Goal: Information Seeking & Learning: Understand process/instructions

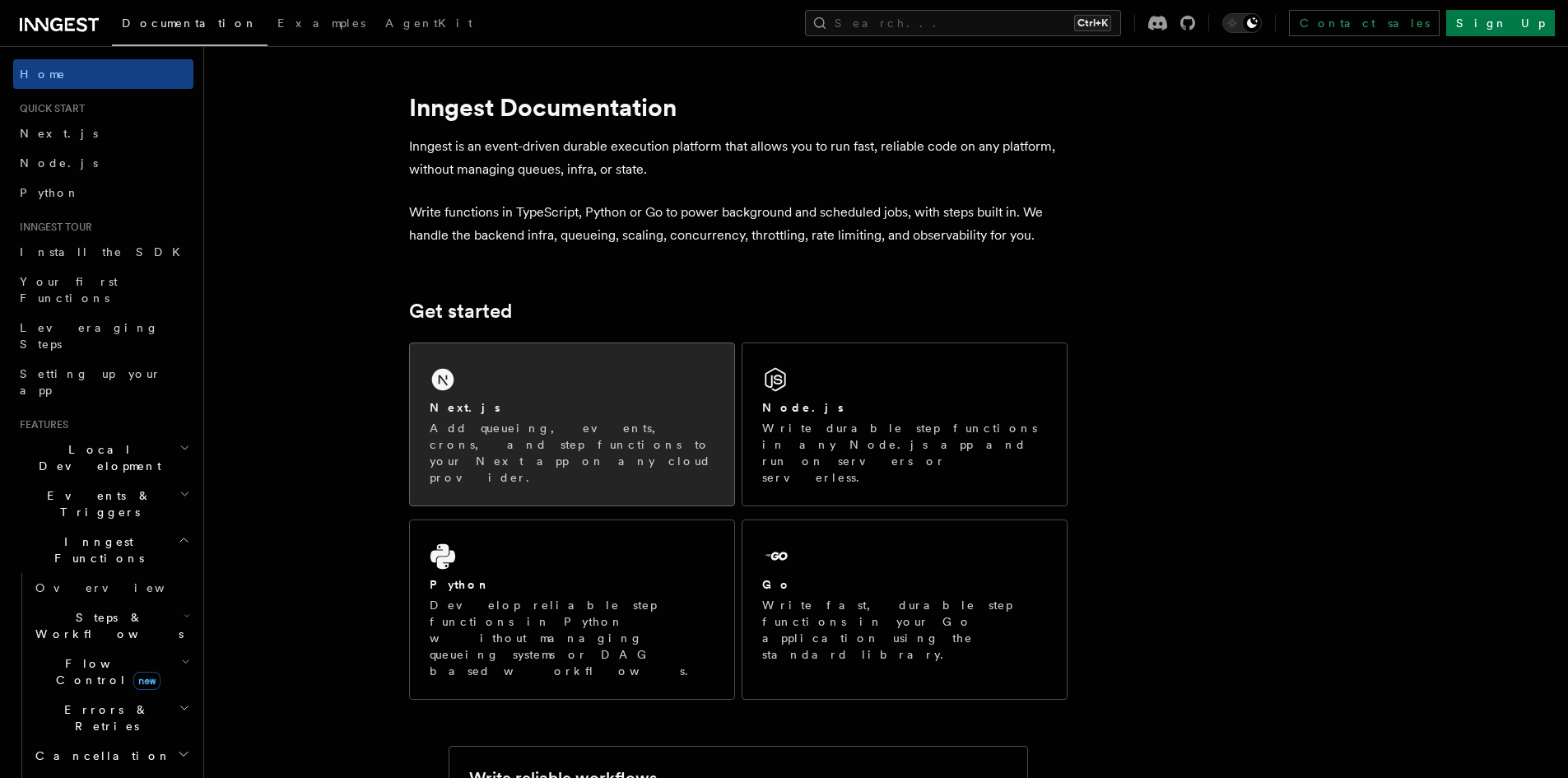
click at [571, 404] on div "Next.js" at bounding box center [571, 408] width 285 height 18
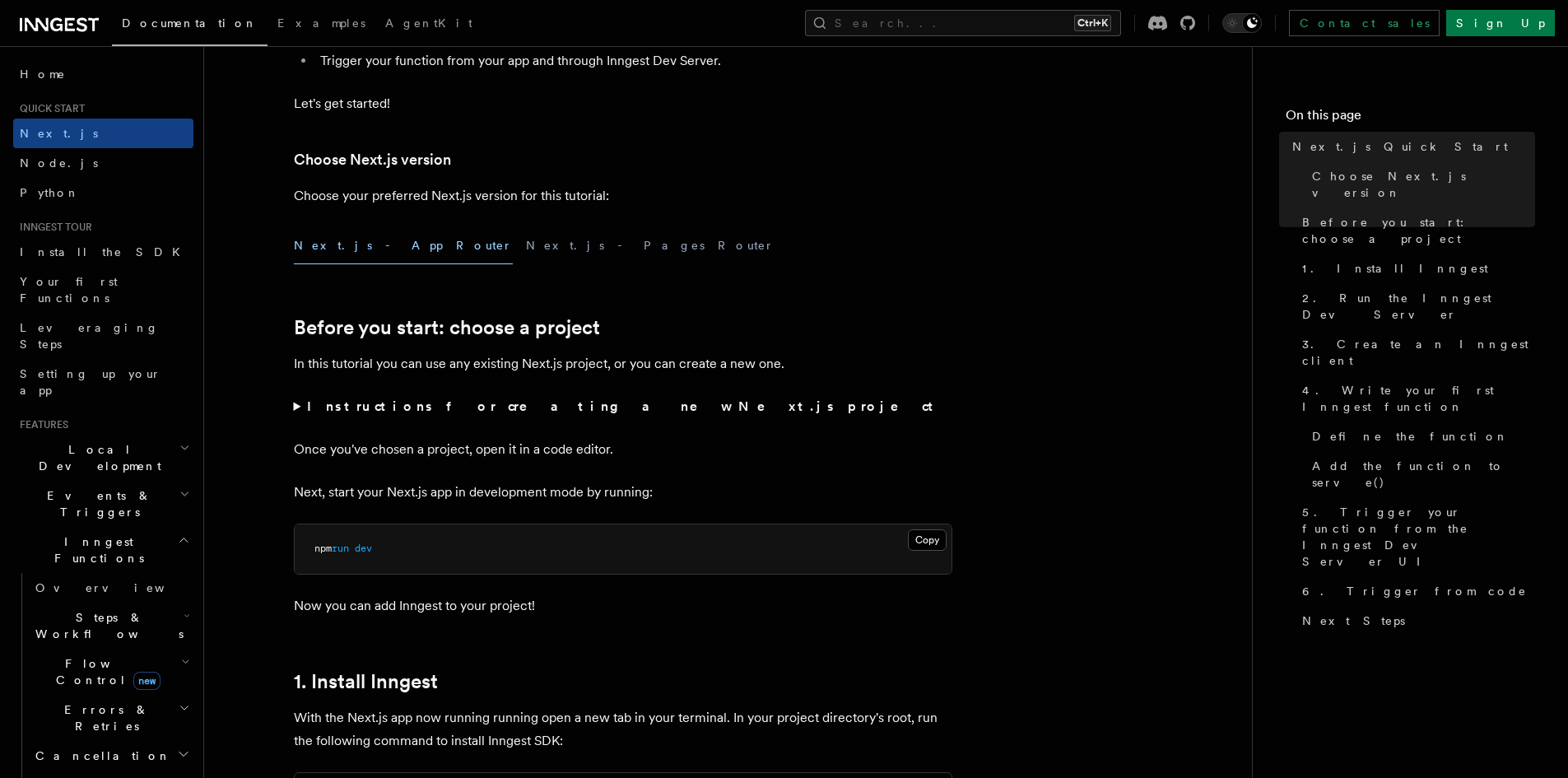
scroll to position [329, 0]
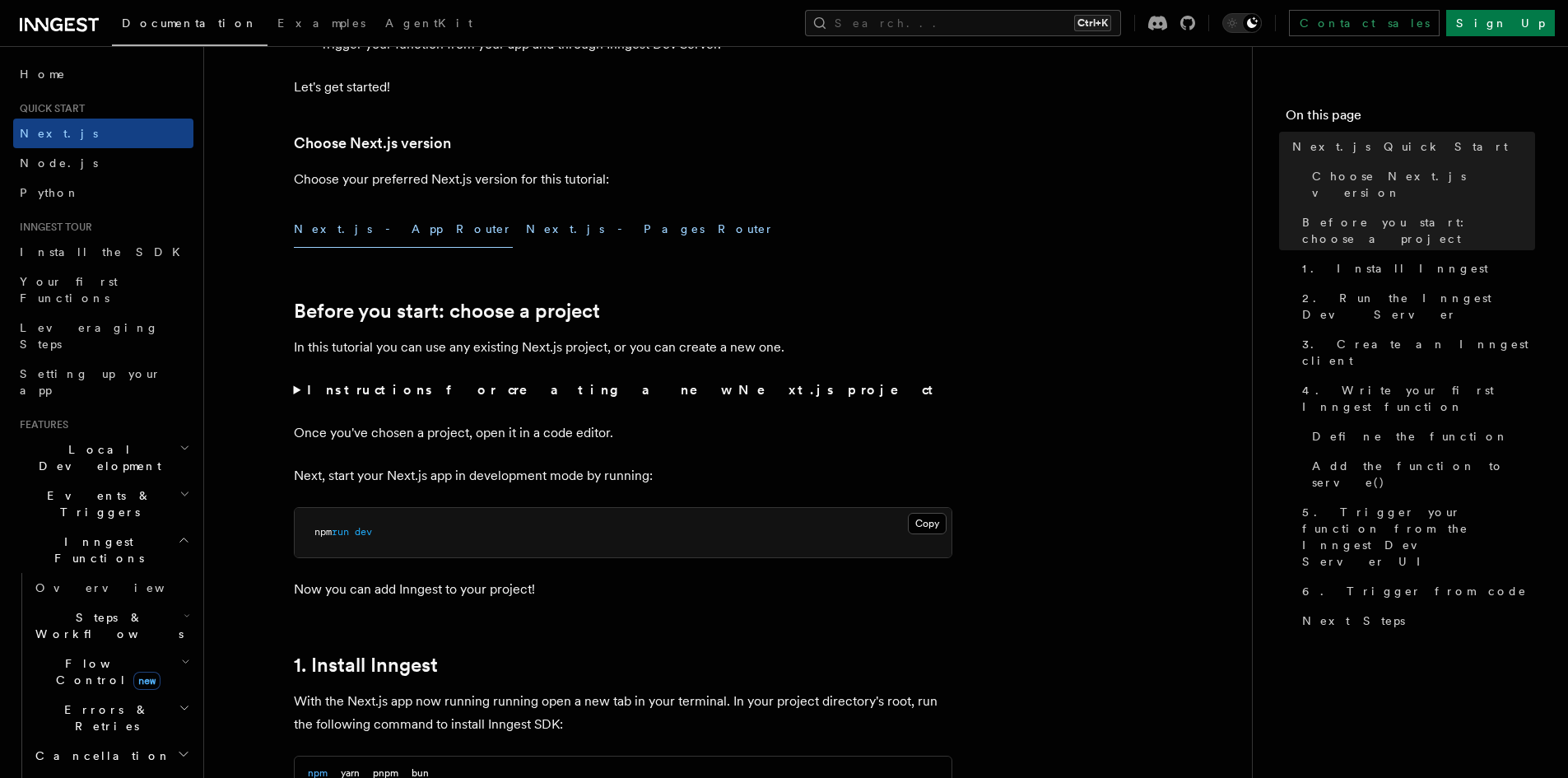
click at [526, 227] on button "Next.js - Pages Router" at bounding box center [651, 229] width 249 height 37
click at [326, 219] on button "Next.js - App Router" at bounding box center [403, 229] width 219 height 37
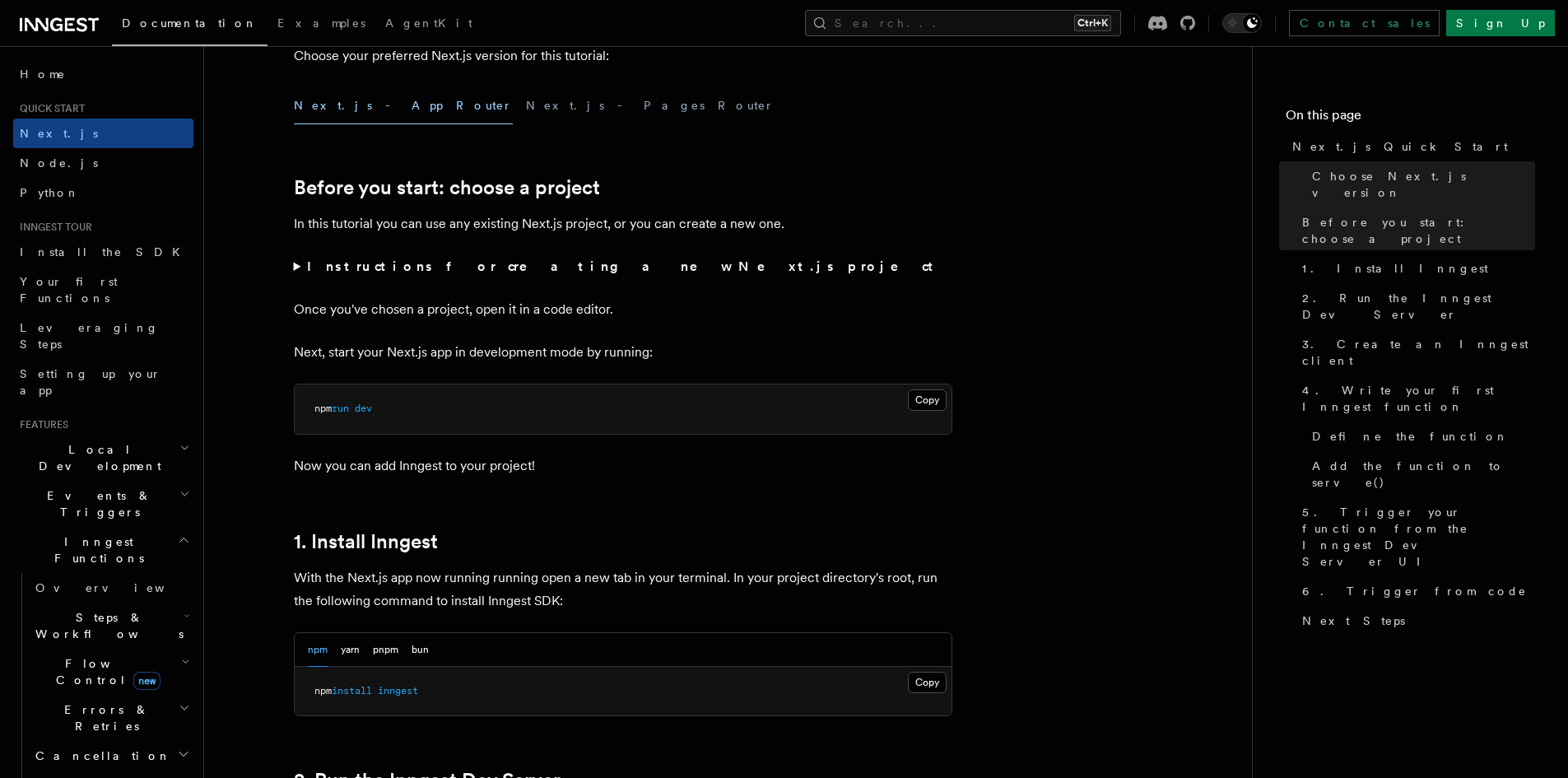
scroll to position [494, 0]
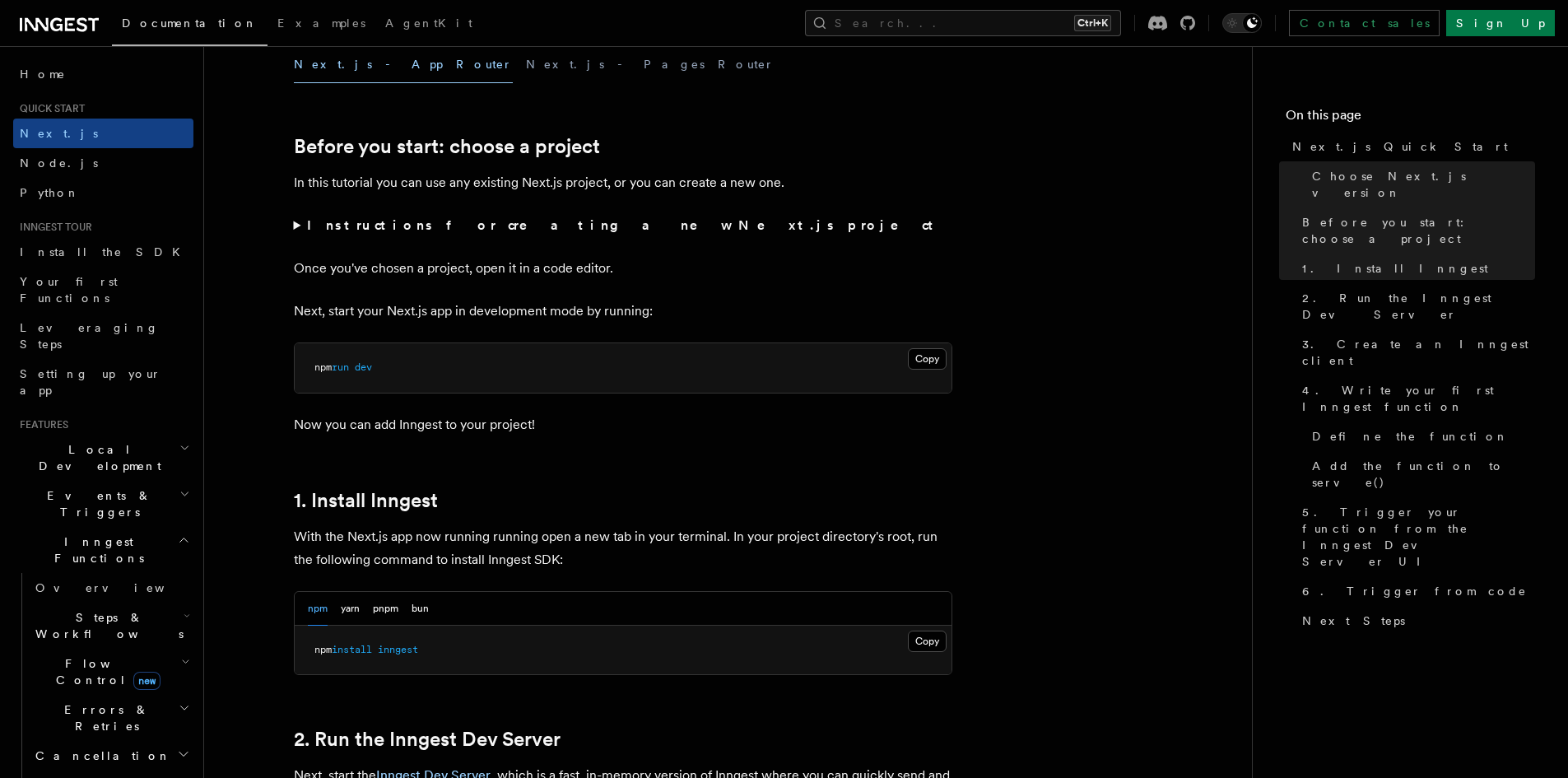
click at [299, 220] on summary "Instructions for creating a new Next.js project" at bounding box center [623, 225] width 659 height 24
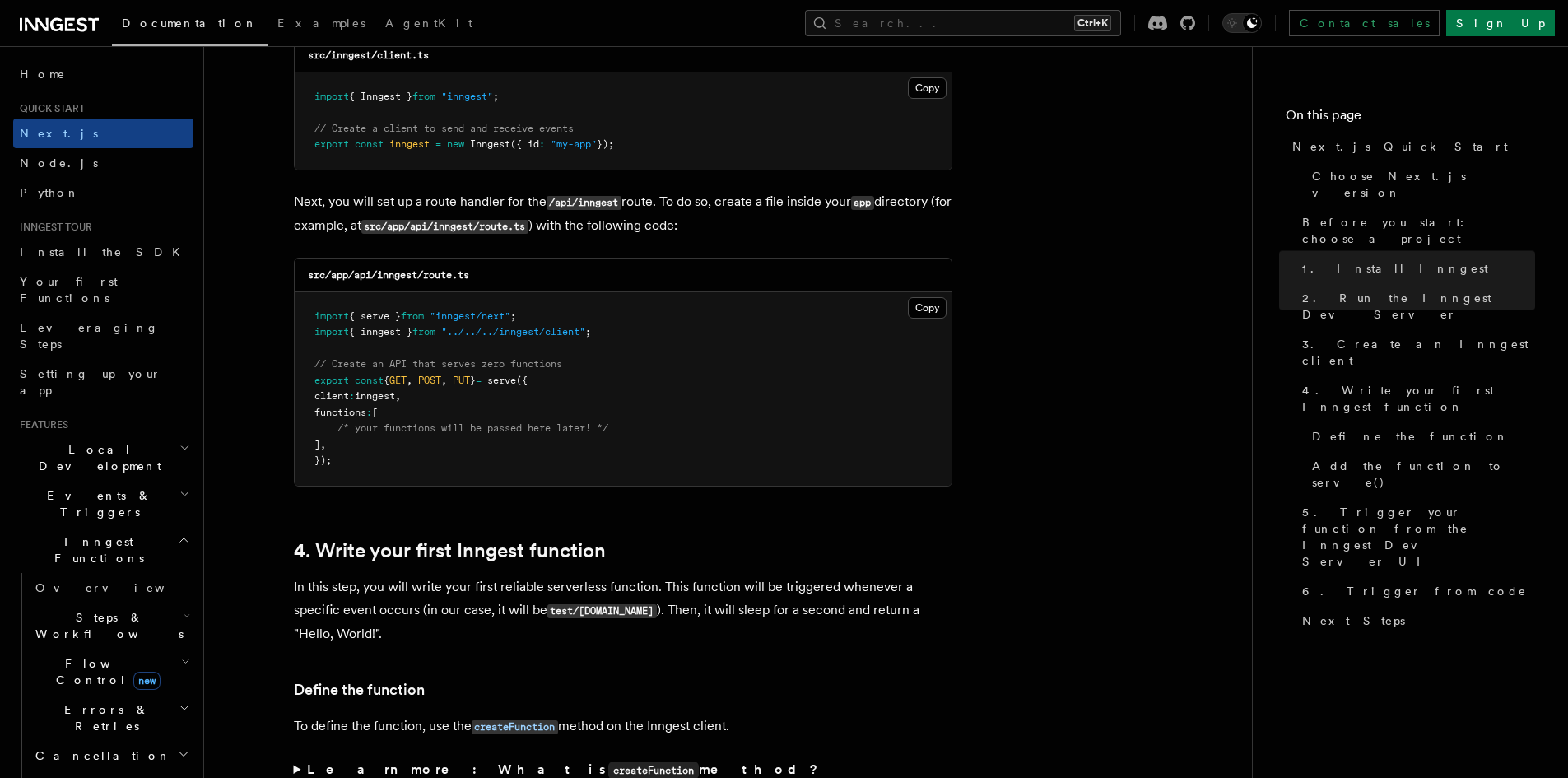
scroll to position [2305, 0]
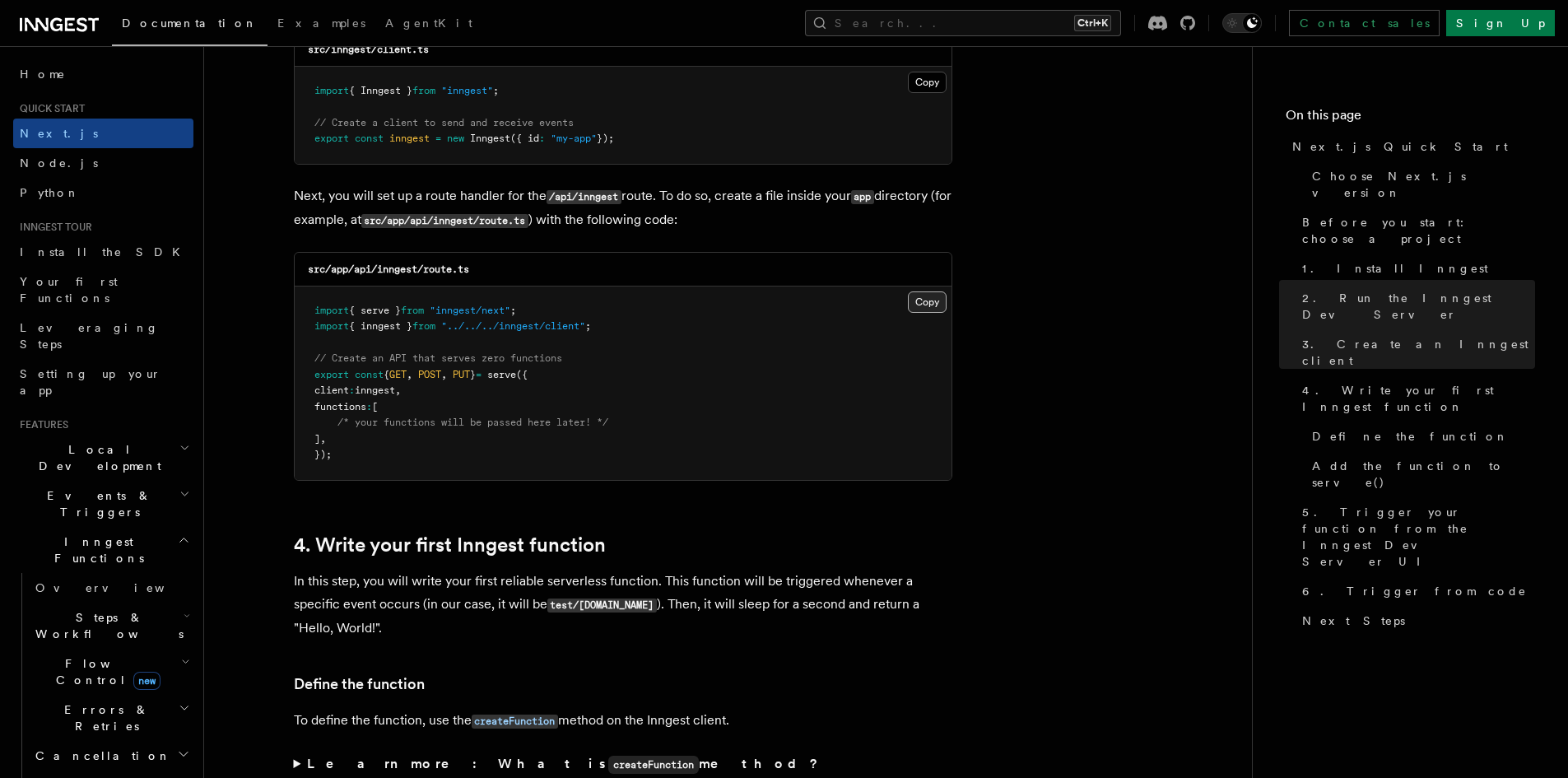
click at [917, 305] on button "Copy Copied" at bounding box center [926, 302] width 38 height 22
click at [934, 301] on button "Copy Copied" at bounding box center [926, 302] width 38 height 22
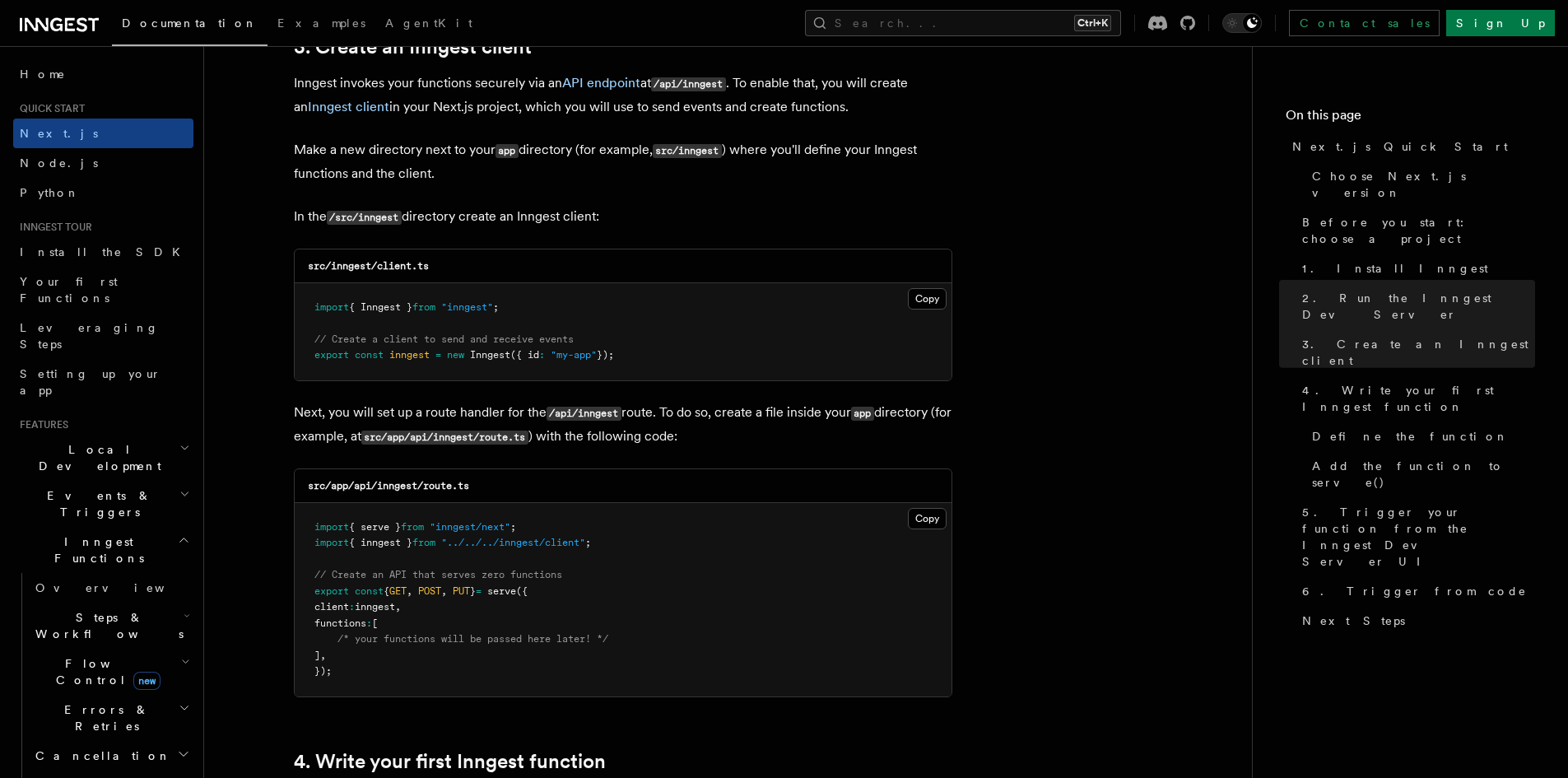
scroll to position [2058, 0]
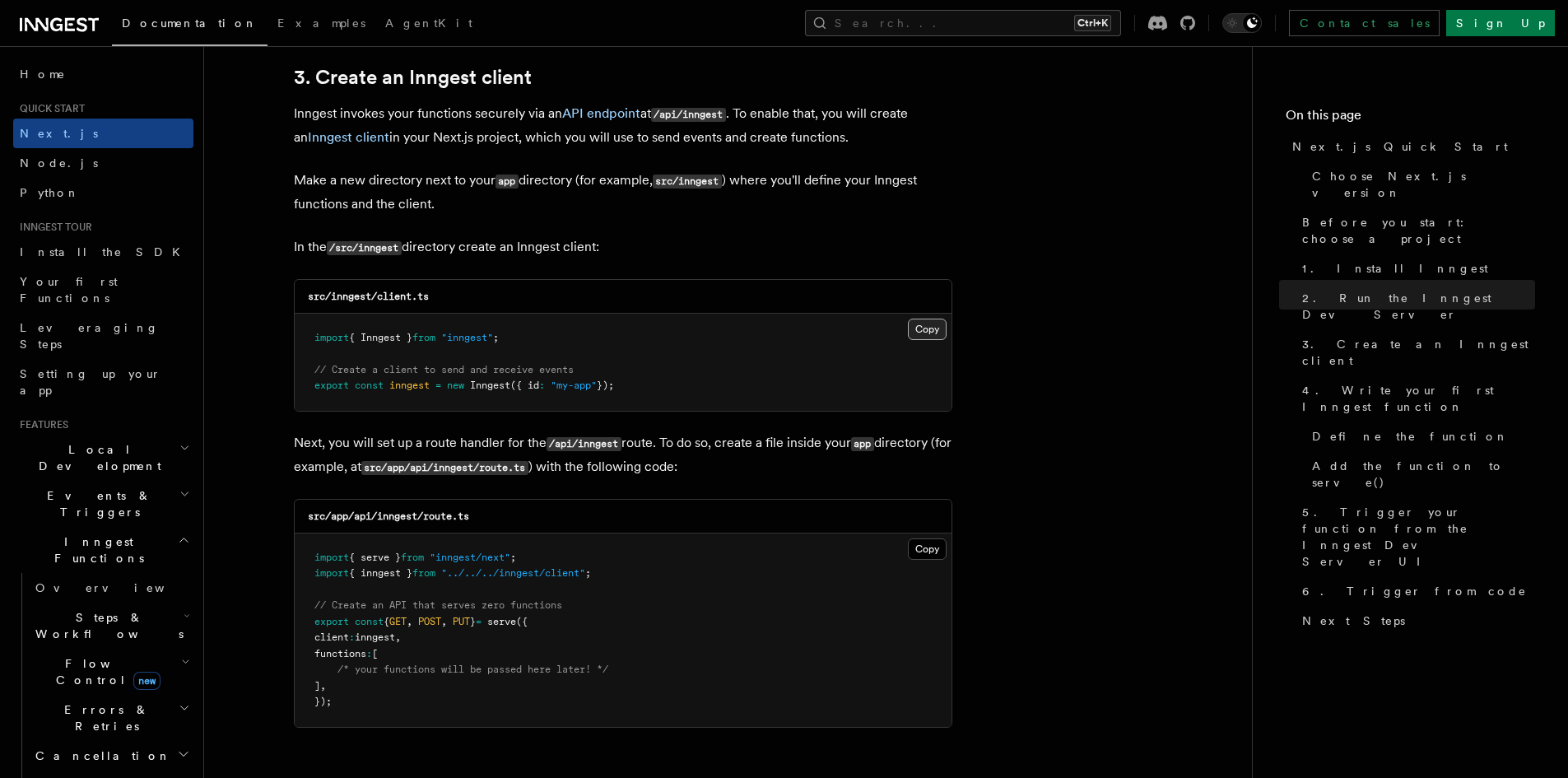
click at [927, 331] on button "Copy Copied" at bounding box center [926, 329] width 38 height 22
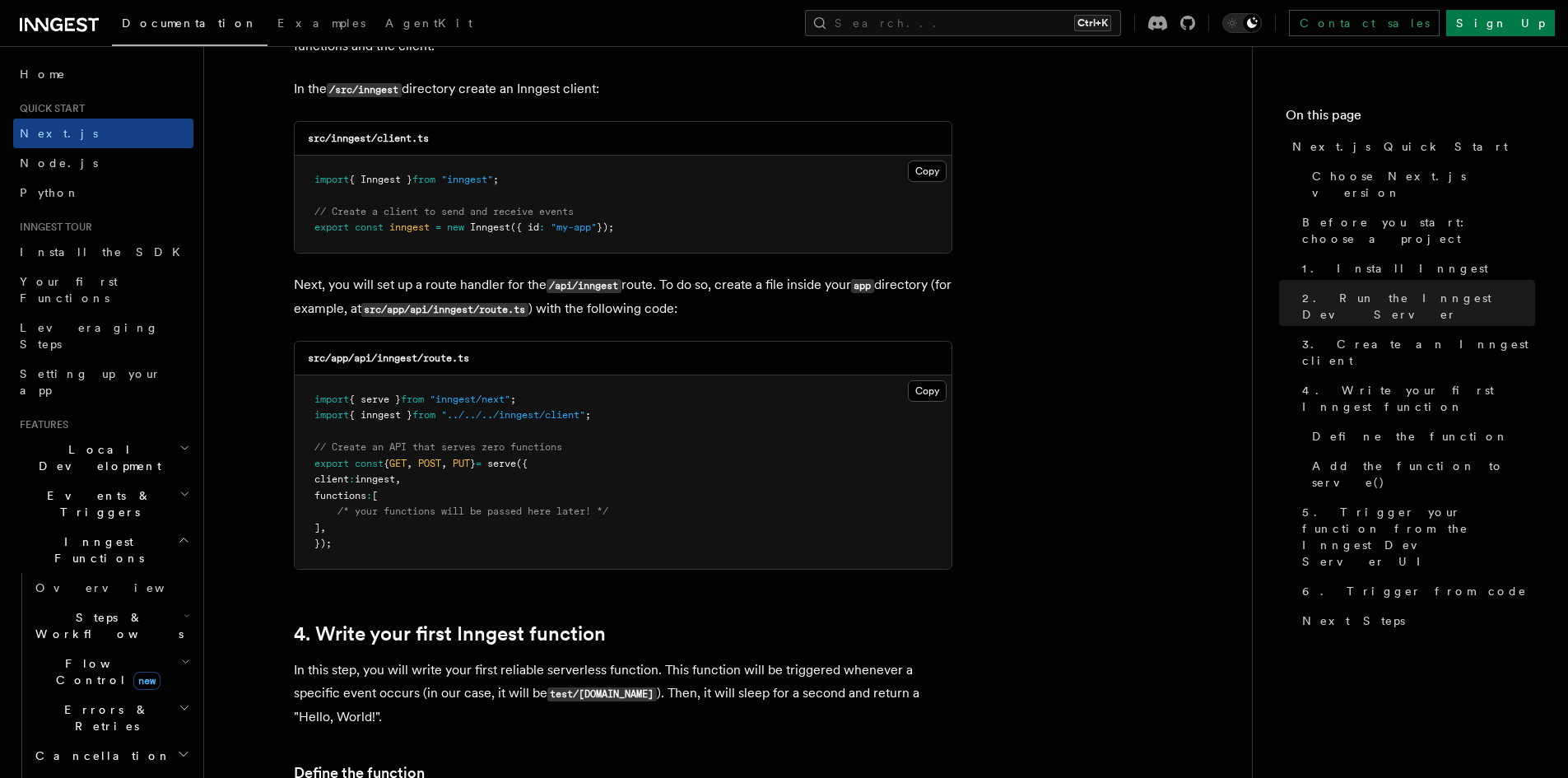
scroll to position [2222, 0]
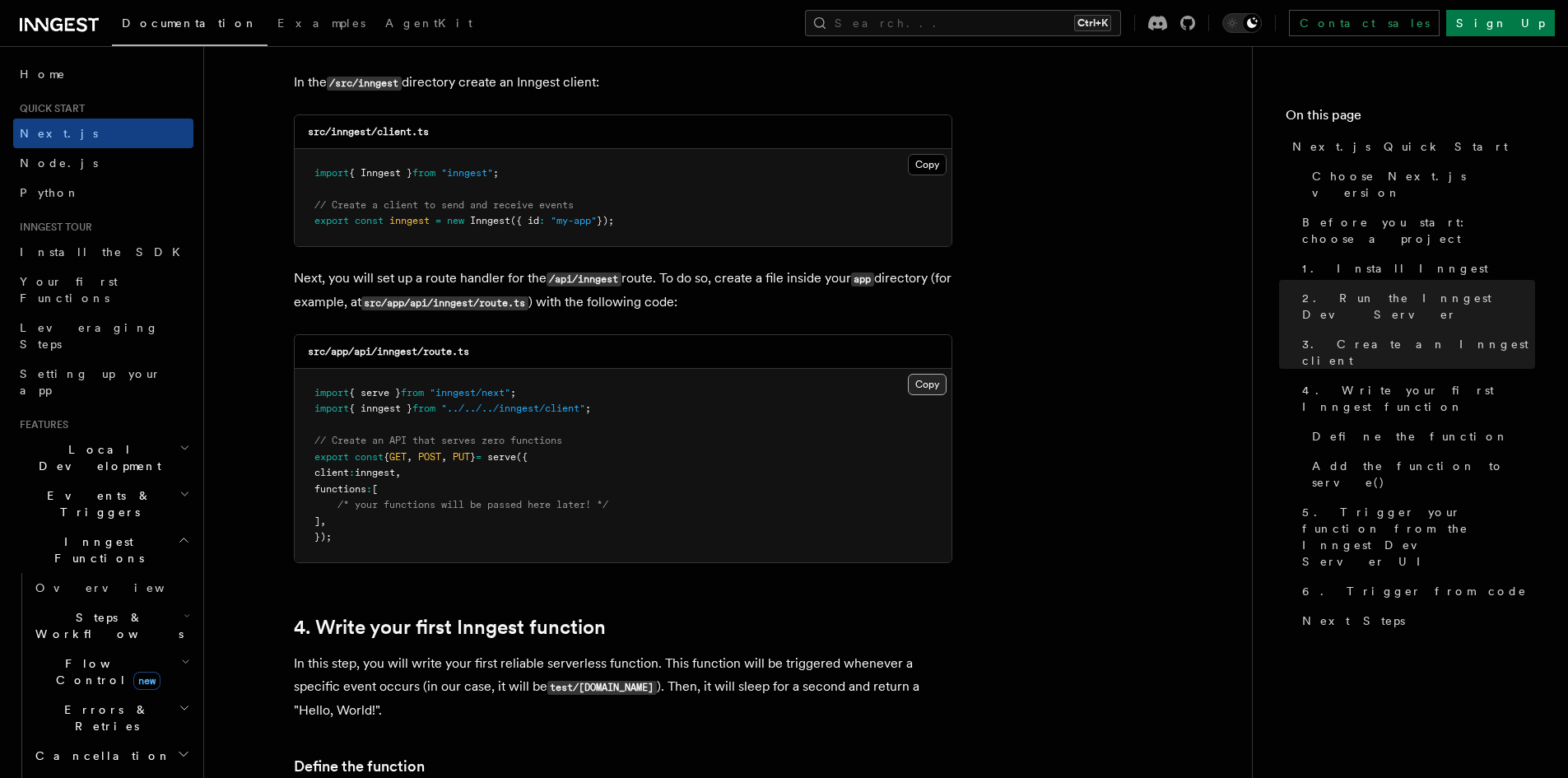
click at [933, 386] on button "Copy Copied" at bounding box center [926, 384] width 38 height 22
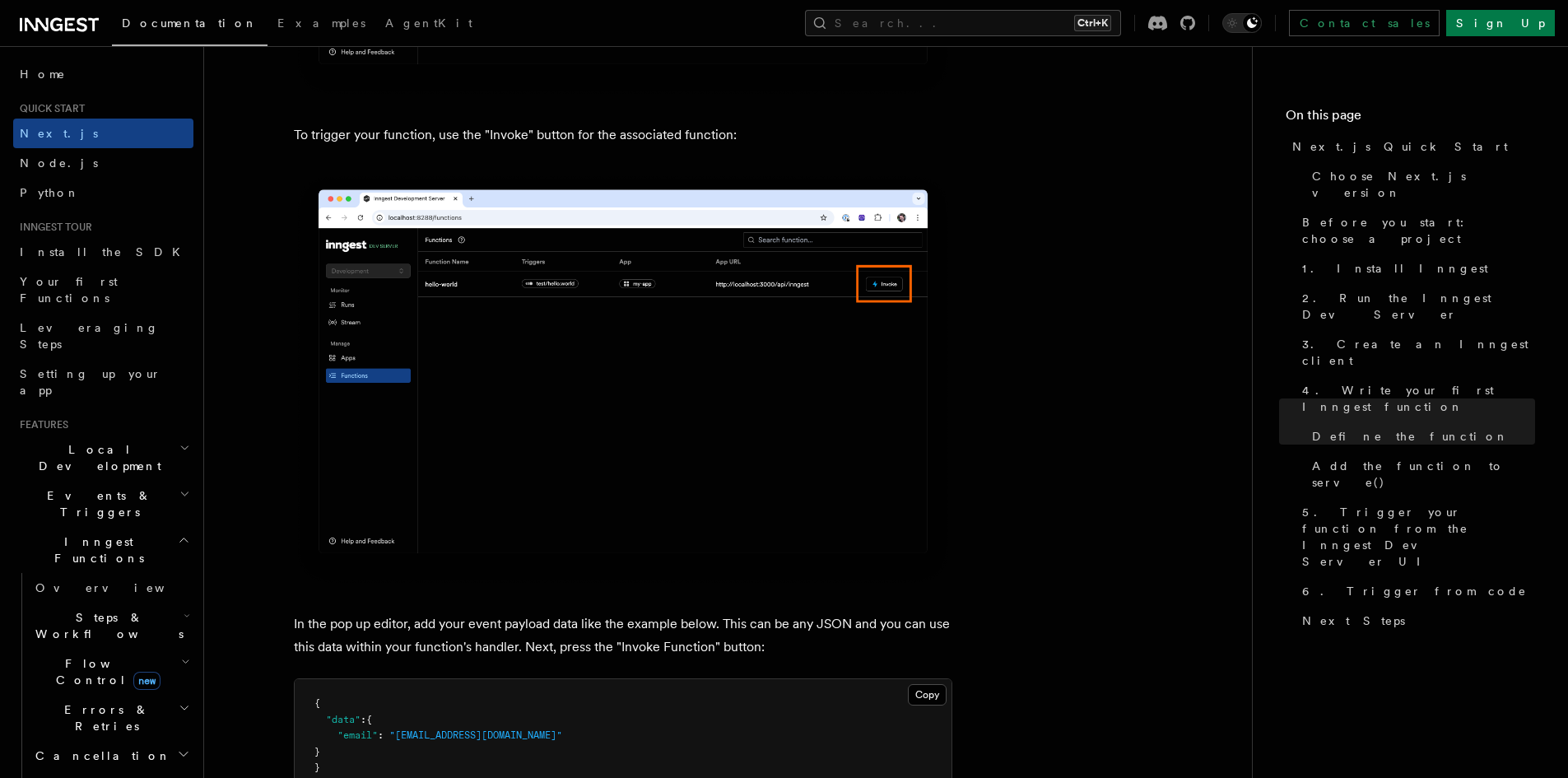
scroll to position [4526, 0]
